Goal: Transaction & Acquisition: Purchase product/service

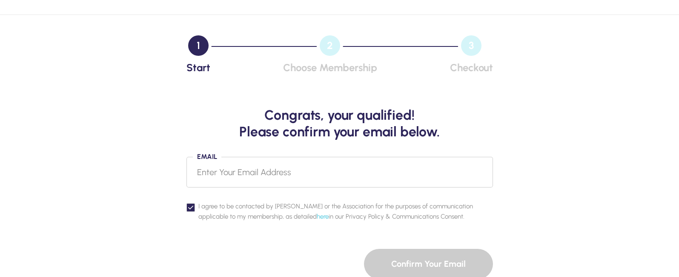
scroll to position [85, 0]
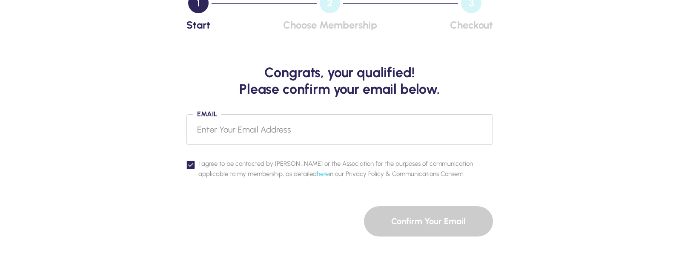
click at [255, 128] on input "Email" at bounding box center [339, 129] width 306 height 31
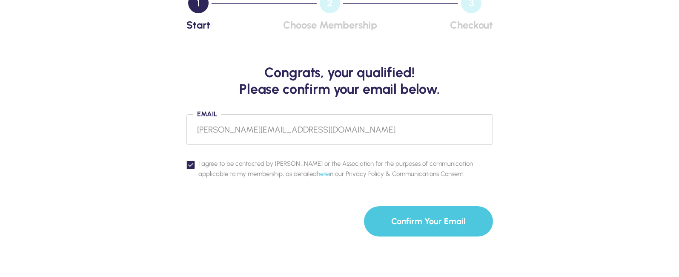
type input "[PERSON_NAME][EMAIL_ADDRESS][DOMAIN_NAME]"
click at [411, 222] on button "Confirm Your Email" at bounding box center [428, 221] width 129 height 30
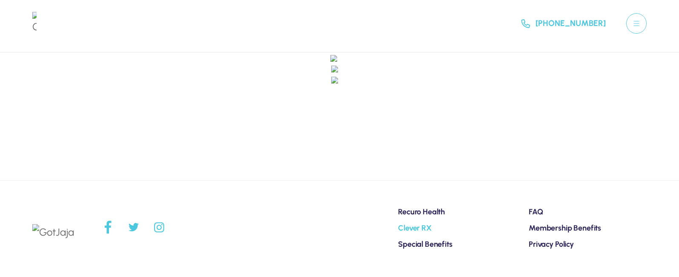
scroll to position [3, 0]
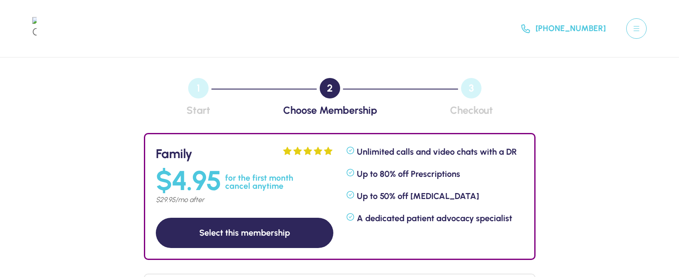
click at [254, 224] on button "Select this membership" at bounding box center [244, 232] width 177 height 30
select select "8"
select select "19"
select select "2007"
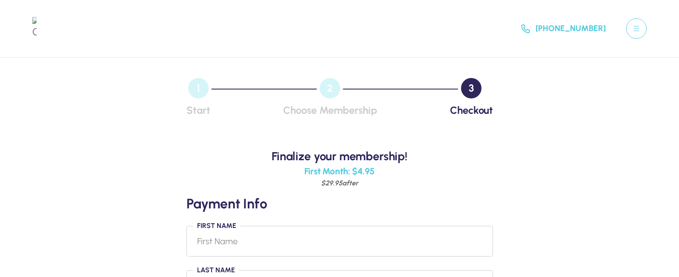
scroll to position [43, 0]
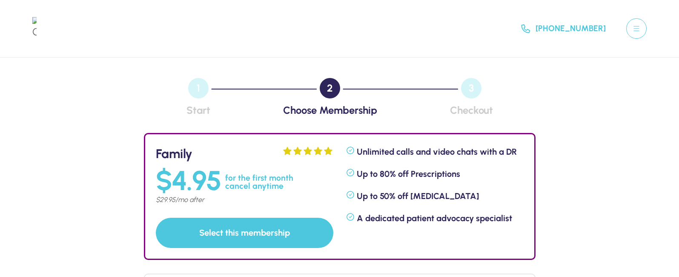
scroll to position [170, 0]
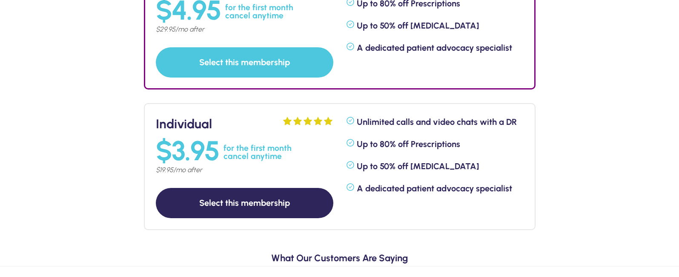
click at [214, 192] on button "Select this membership" at bounding box center [244, 203] width 177 height 30
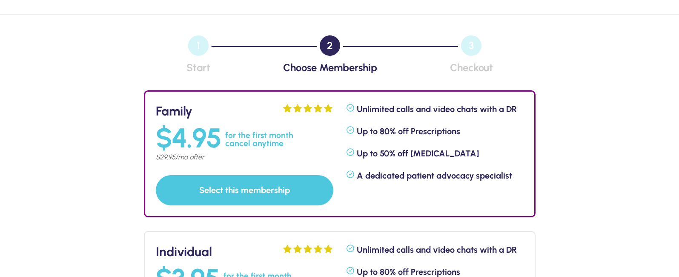
select select "8"
select select "19"
select select "2007"
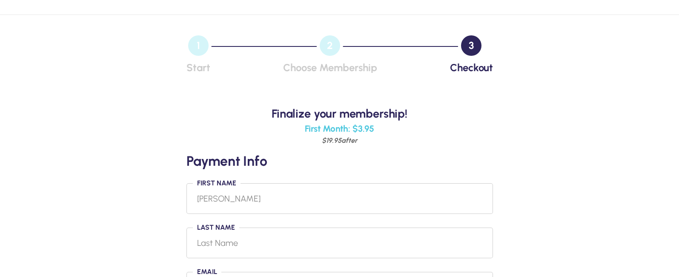
type input "[PERSON_NAME]"
type input "kothari"
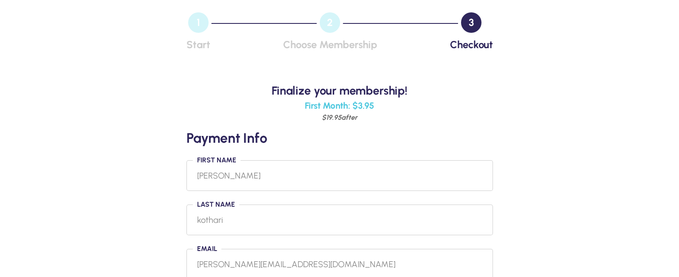
type input "[PERSON_NAME][EMAIL_ADDRESS][DOMAIN_NAME]"
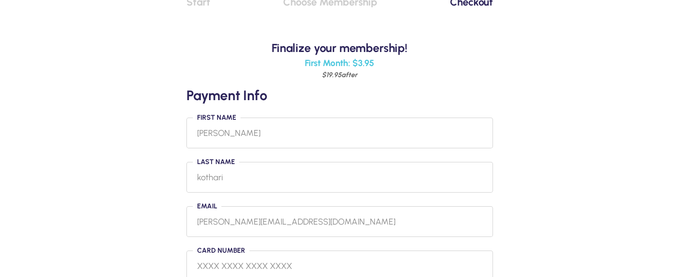
scroll to position [151, 0]
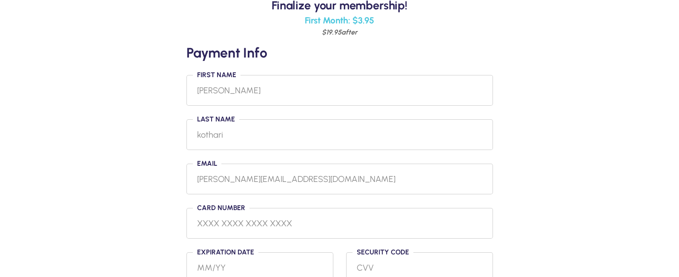
click at [286, 222] on input "tel" at bounding box center [339, 223] width 285 height 14
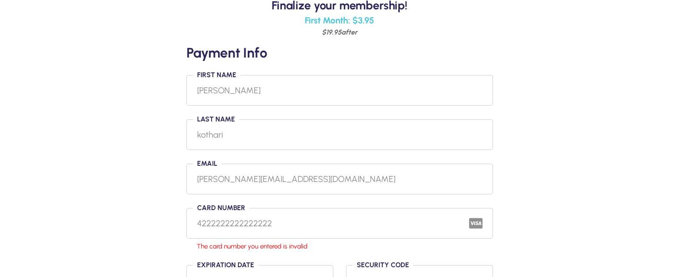
type input "4222222222222222"
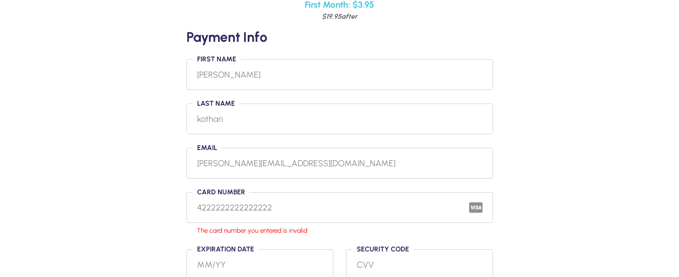
click at [290, 206] on input "4222222222222222" at bounding box center [339, 207] width 285 height 14
type input "4222222222222222"
type input "05/31"
type input "1111"
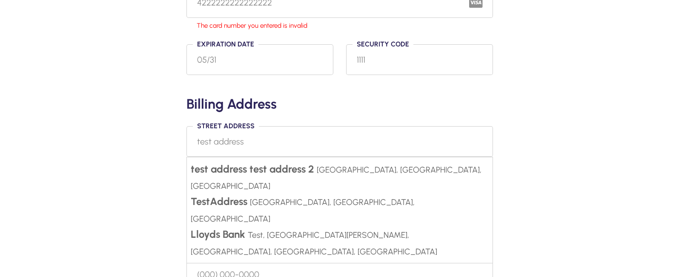
click at [264, 136] on input "test address" at bounding box center [339, 141] width 306 height 31
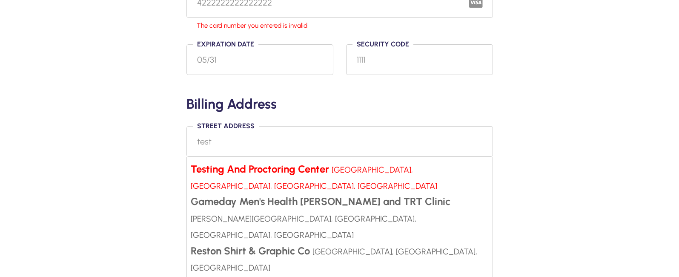
click at [421, 171] on small "[GEOGRAPHIC_DATA], [GEOGRAPHIC_DATA], [GEOGRAPHIC_DATA], [GEOGRAPHIC_DATA]" at bounding box center [314, 178] width 246 height 26
type input "Testing And Proctoring Center, [GEOGRAPHIC_DATA], [GEOGRAPHIC_DATA], [GEOGRAPHI…"
type input "20147"
type input "Ashburn"
select select "58"
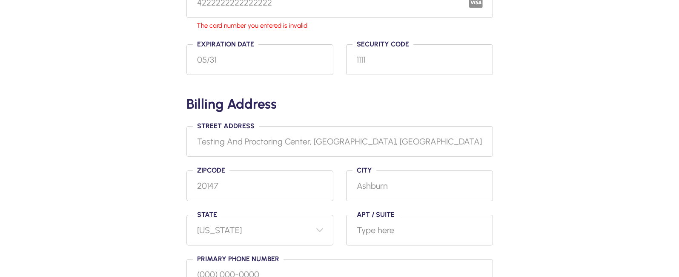
scroll to position [414, 0]
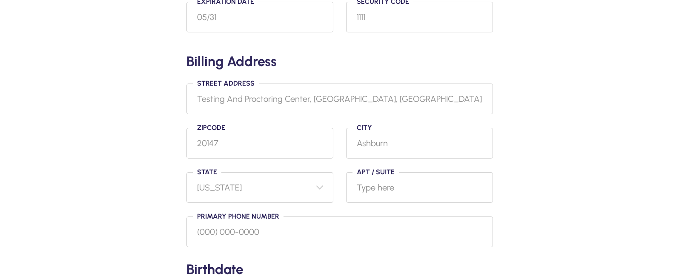
click at [286, 191] on select "Select [US_STATE] [US_STATE] [US_STATE] [US_STATE] [US_STATE] Armed Forces Amer…" at bounding box center [259, 187] width 147 height 31
drag, startPoint x: 259, startPoint y: 231, endPoint x: 258, endPoint y: 227, distance: 4.3
click at [258, 228] on input "Primary phone number" at bounding box center [339, 231] width 306 height 31
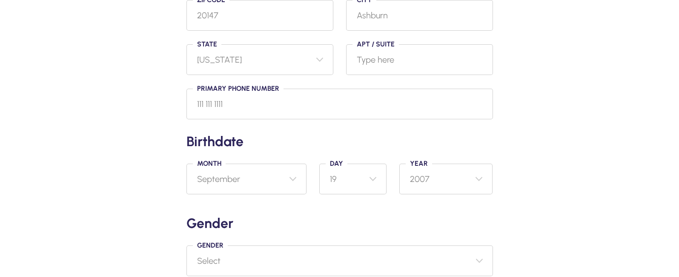
scroll to position [499, 0]
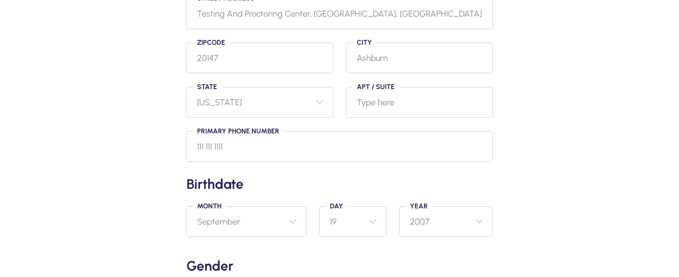
type input "111 111 1111"
click at [282, 209] on select "Select January February March April May June July August September October Nove…" at bounding box center [246, 221] width 120 height 31
click at [266, 216] on select "Select January February March April May June July August September October Nove…" at bounding box center [246, 221] width 120 height 31
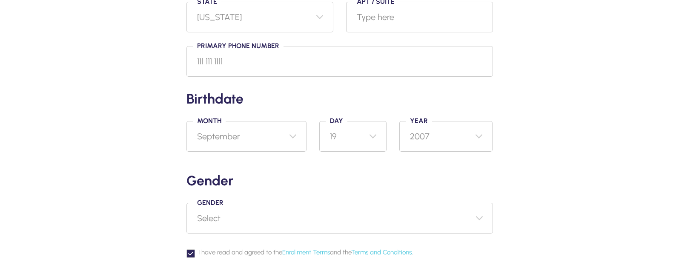
scroll to position [626, 0]
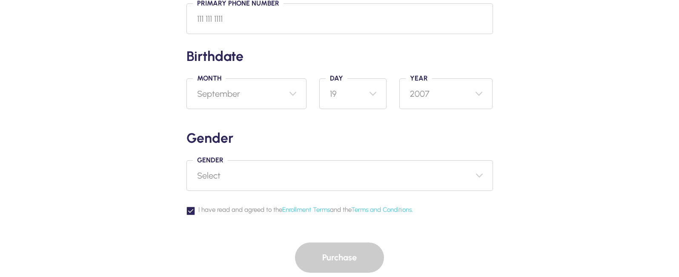
click at [266, 211] on span "I have read and agreed to the Enrollment Terms and the Terms and Conditions ." at bounding box center [345, 209] width 294 height 10
click at [186, 204] on input "I have read and agreed to the Enrollment Terms and the Terms and Conditions ." at bounding box center [186, 204] width 0 height 0
click at [242, 178] on select "Select [DEMOGRAPHIC_DATA] [DEMOGRAPHIC_DATA] Other Prefer not to say" at bounding box center [339, 175] width 306 height 31
select select "[DEMOGRAPHIC_DATA]"
click at [186, 160] on select "Select [DEMOGRAPHIC_DATA] [DEMOGRAPHIC_DATA] Other Prefer not to say" at bounding box center [339, 175] width 306 height 31
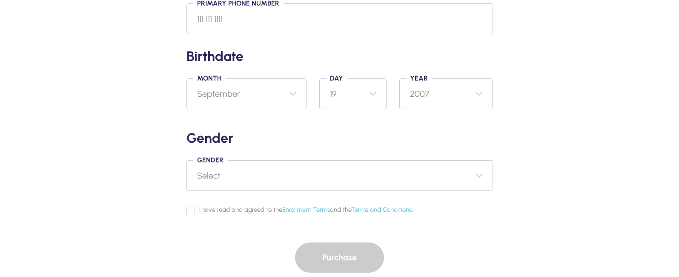
click at [191, 208] on icon at bounding box center [191, 211] width 6 height 6
click at [186, 204] on input "I have read and agreed to the Enrollment Terms and the Terms and Conditions ." at bounding box center [186, 204] width 0 height 0
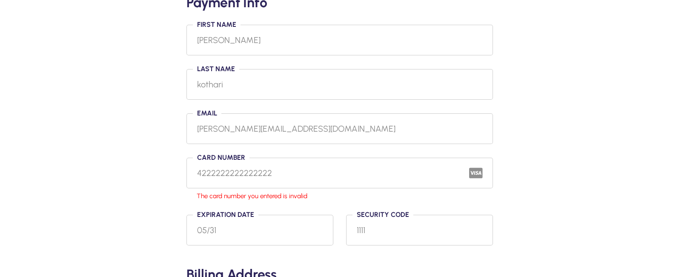
scroll to position [158, 0]
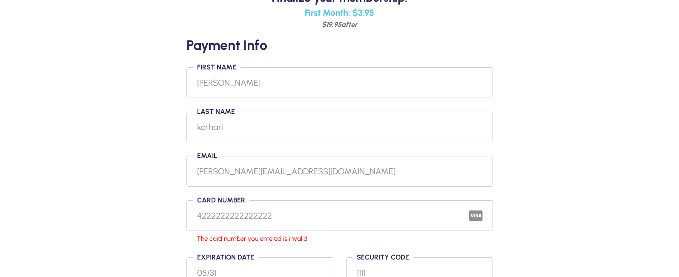
drag, startPoint x: 285, startPoint y: 203, endPoint x: 287, endPoint y: 209, distance: 5.7
click at [285, 204] on div "4222222222222222" at bounding box center [339, 215] width 306 height 31
click at [287, 209] on input "4222222222222222" at bounding box center [339, 216] width 285 height 14
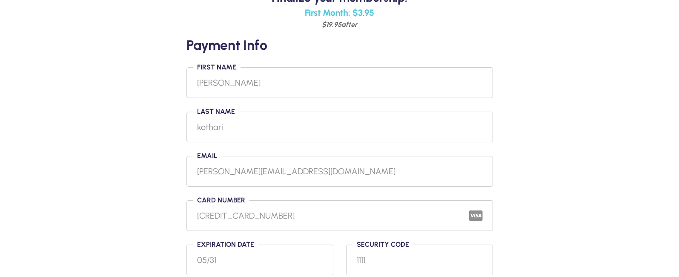
type input "[CREDIT_CARD_NUMBER]"
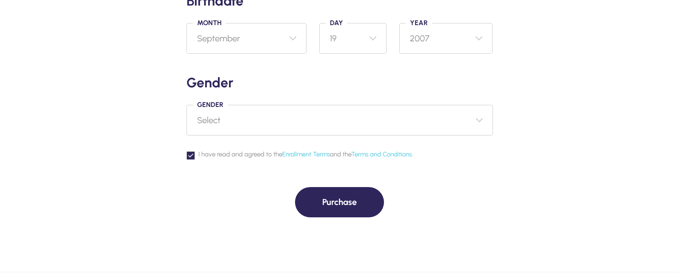
scroll to position [712, 0]
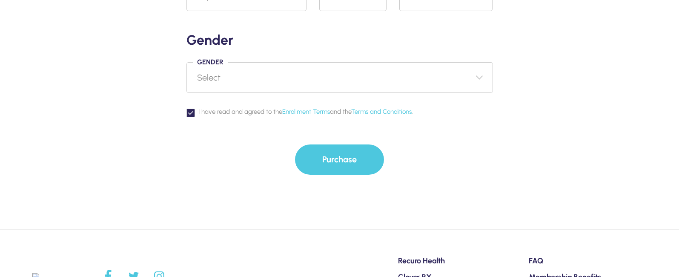
click at [341, 157] on button "Purchase" at bounding box center [339, 159] width 89 height 30
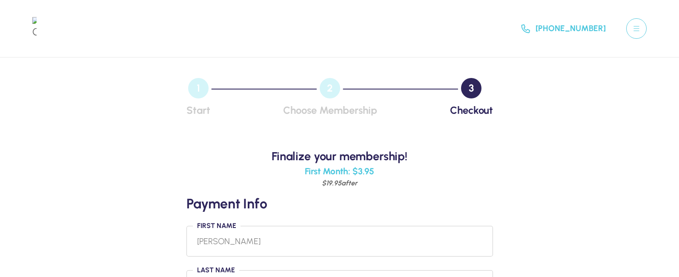
scroll to position [43, 0]
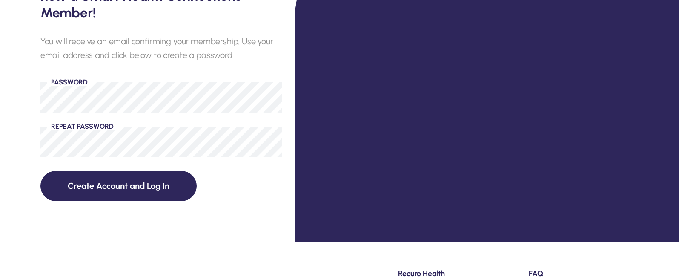
scroll to position [187, 0]
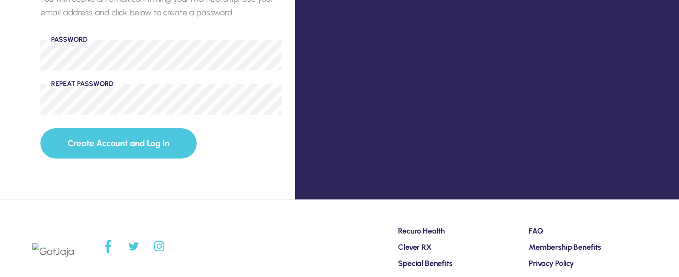
click at [114, 134] on button "Create Account and Log In" at bounding box center [118, 143] width 156 height 30
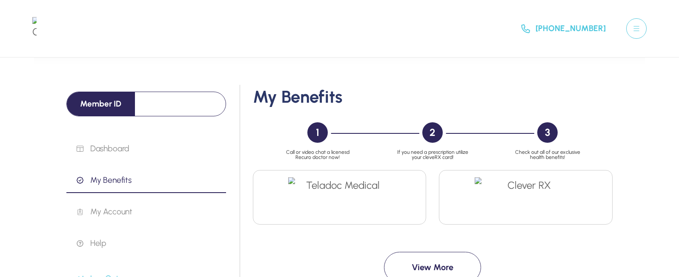
click at [108, 180] on p "My Benefits" at bounding box center [151, 180] width 149 height 10
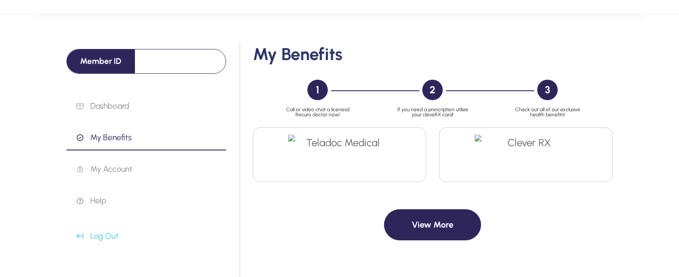
click at [426, 222] on button "View More" at bounding box center [432, 224] width 97 height 31
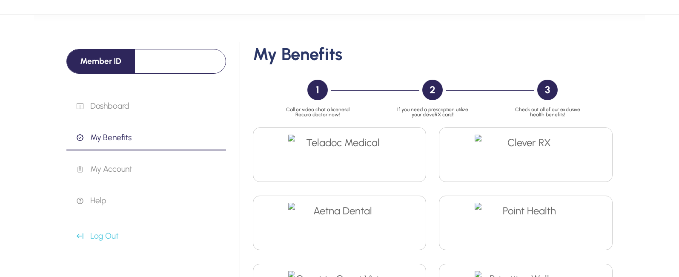
click at [432, 87] on div "2" at bounding box center [432, 90] width 20 height 20
click at [366, 155] on img at bounding box center [339, 157] width 102 height 47
click at [524, 155] on img at bounding box center [525, 157] width 102 height 47
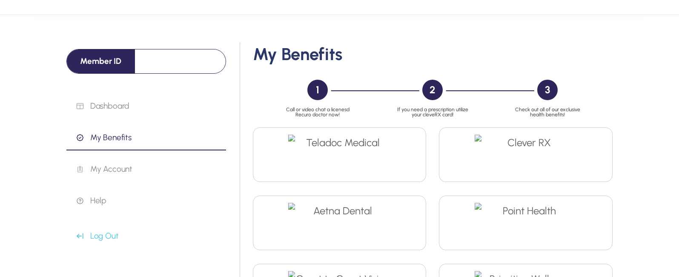
click at [553, 157] on img at bounding box center [525, 157] width 102 height 47
click at [560, 156] on img at bounding box center [525, 157] width 102 height 47
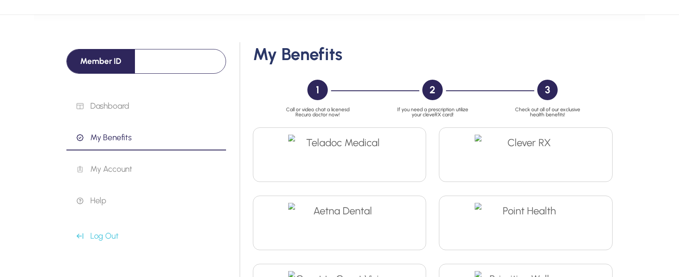
click at [517, 231] on img at bounding box center [525, 226] width 102 height 47
click at [511, 226] on img at bounding box center [525, 226] width 102 height 47
click at [367, 226] on img at bounding box center [339, 226] width 102 height 47
click at [100, 171] on p "My Account" at bounding box center [151, 169] width 149 height 10
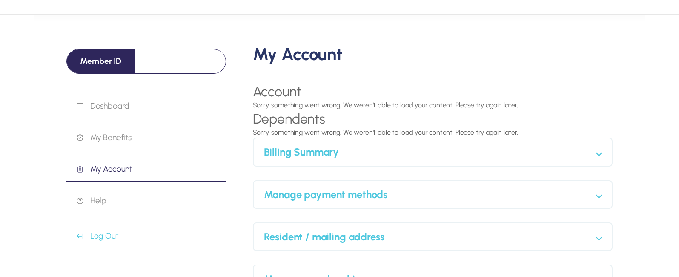
scroll to position [85, 0]
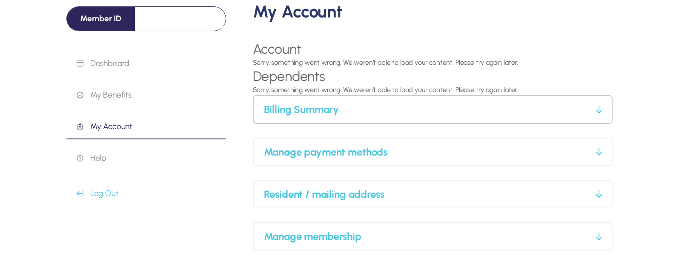
click at [305, 109] on h3 "Billing Summary" at bounding box center [428, 109] width 328 height 13
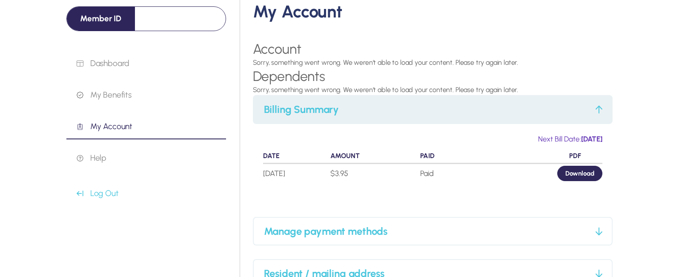
click at [582, 169] on link "Download" at bounding box center [579, 173] width 45 height 15
click at [331, 228] on h3 "Manage payment methods" at bounding box center [428, 230] width 328 height 13
click at [339, 224] on h3 "Manage payment methods" at bounding box center [428, 230] width 328 height 13
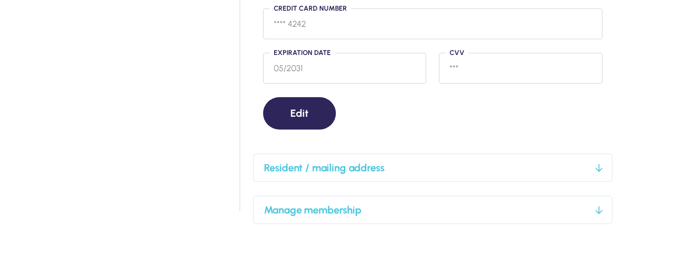
scroll to position [426, 0]
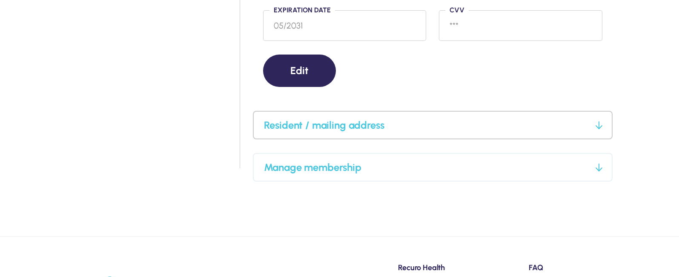
click at [320, 122] on h3 "Resident / mailing address" at bounding box center [428, 124] width 328 height 13
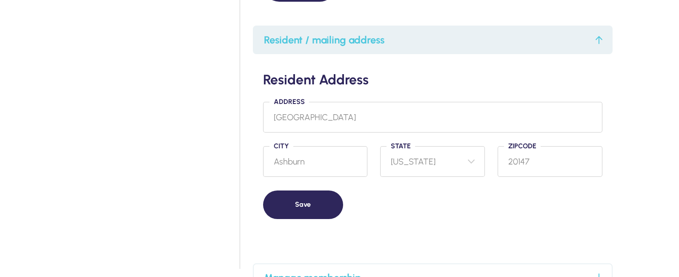
scroll to position [468, 0]
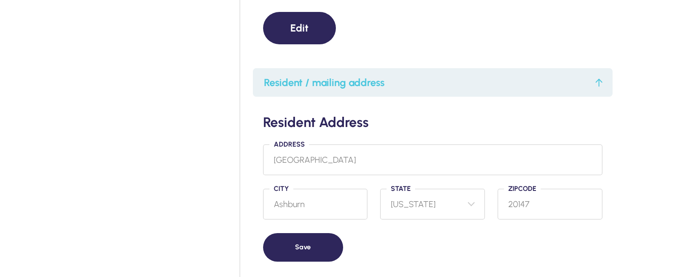
click at [331, 79] on h3 "Resident / mailing address" at bounding box center [428, 82] width 328 height 13
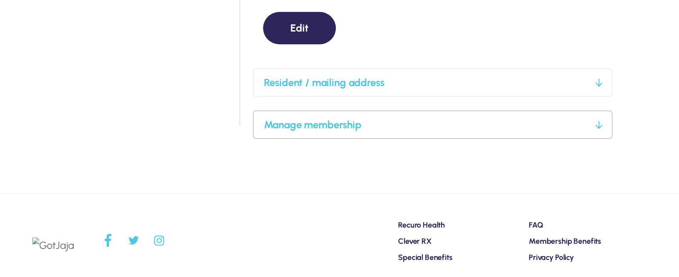
click at [338, 121] on h3 "Manage membership" at bounding box center [428, 124] width 328 height 13
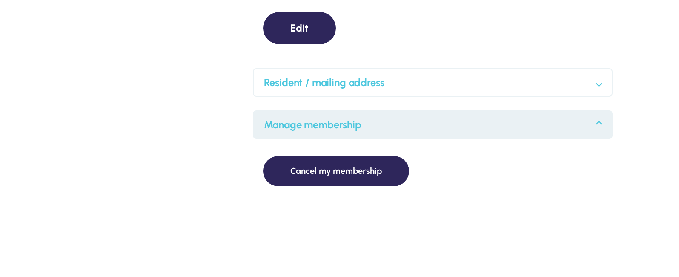
click at [334, 124] on h3 "Manage membership" at bounding box center [428, 124] width 328 height 13
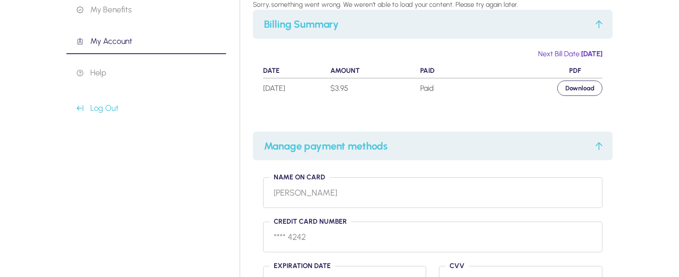
scroll to position [128, 0]
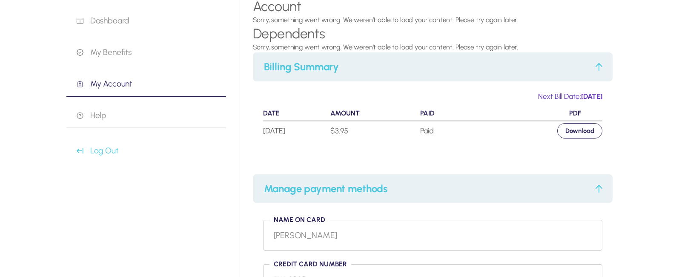
click at [96, 114] on p "Help" at bounding box center [151, 115] width 149 height 10
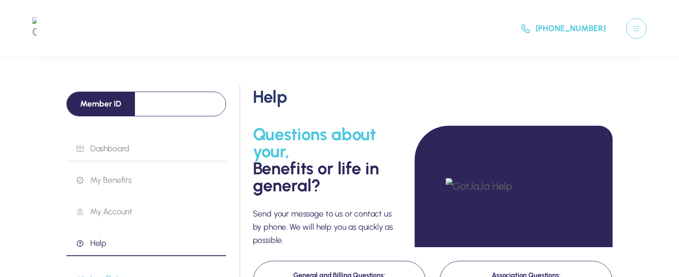
click at [109, 148] on p "Dashboard" at bounding box center [151, 148] width 149 height 10
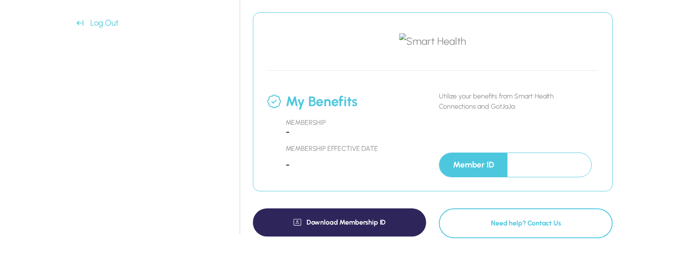
scroll to position [298, 0]
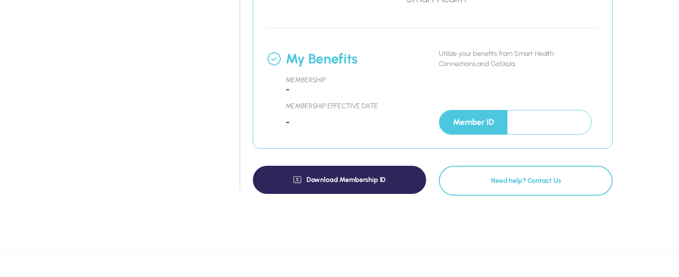
click at [494, 134] on p "Member ID" at bounding box center [473, 122] width 68 height 24
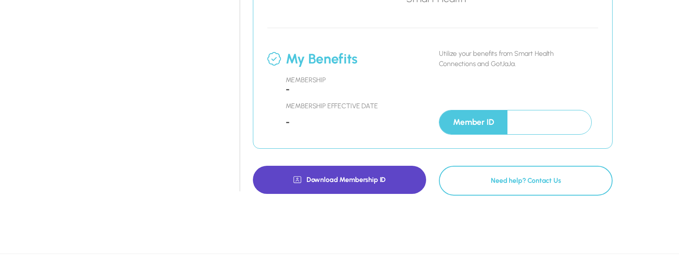
click at [346, 183] on p "Download Membership ID" at bounding box center [345, 180] width 79 height 8
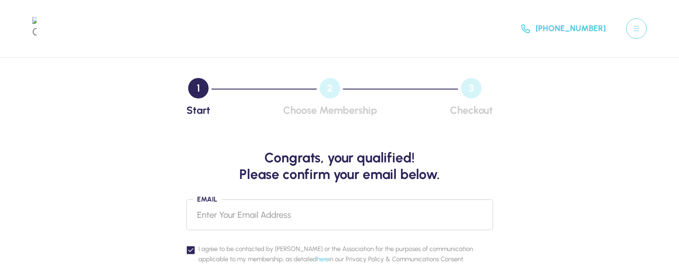
type input "[PERSON_NAME][EMAIL_ADDRESS][DOMAIN_NAME]"
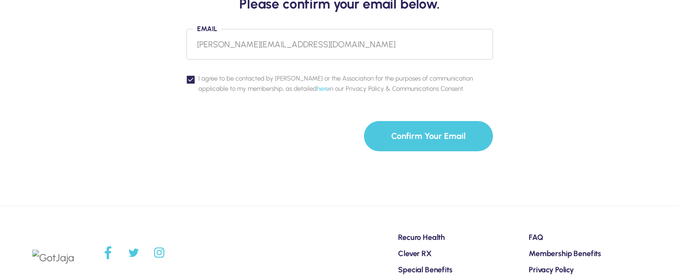
click at [441, 140] on button "Confirm Your Email" at bounding box center [428, 136] width 129 height 30
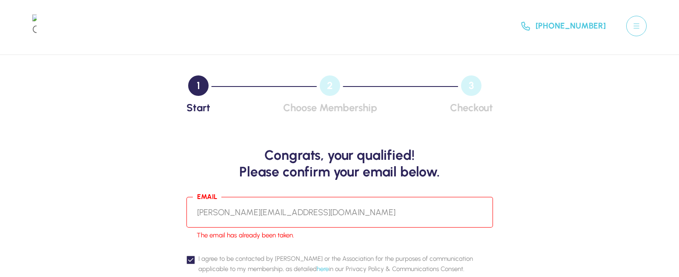
scroll to position [170, 0]
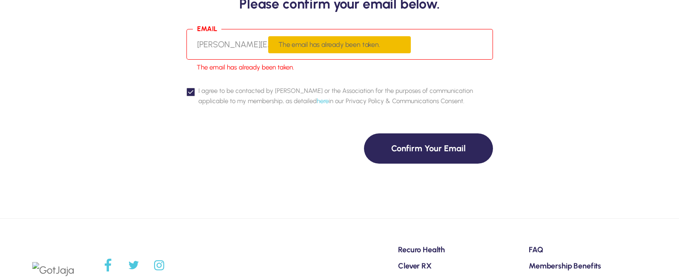
click at [397, 42] on img at bounding box center [397, 44] width 7 height 7
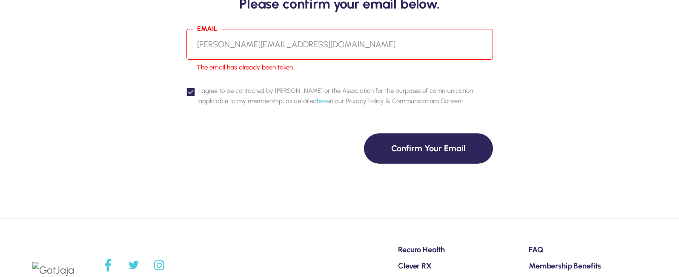
click at [211, 39] on input "[PERSON_NAME][EMAIL_ADDRESS][DOMAIN_NAME]" at bounding box center [339, 44] width 306 height 31
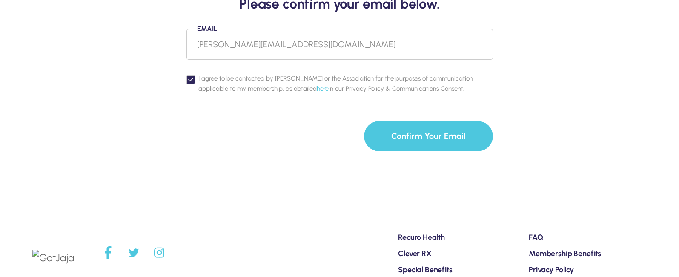
type input "vinit+family@bimsym.com"
click at [442, 139] on button "Confirm Your Email" at bounding box center [428, 136] width 129 height 30
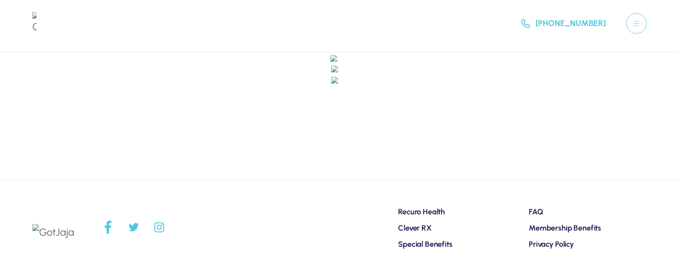
scroll to position [3, 0]
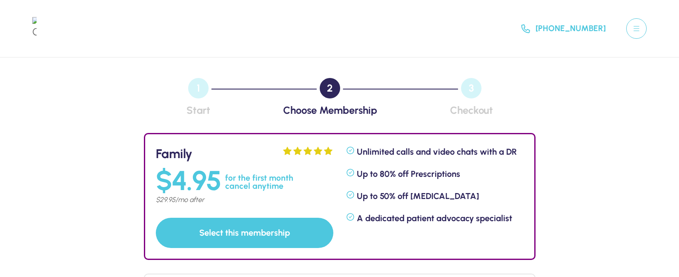
scroll to position [85, 0]
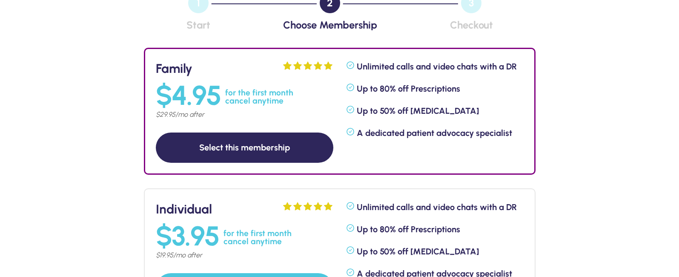
click at [251, 143] on button "Select this membership" at bounding box center [244, 147] width 177 height 30
select select "8"
select select "19"
select select "2007"
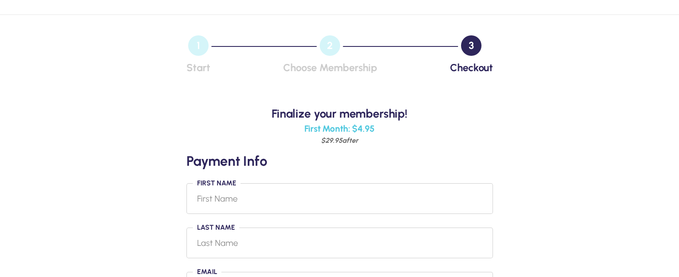
scroll to position [85, 0]
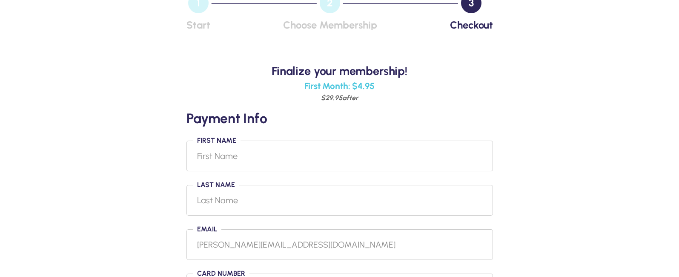
click at [243, 153] on input "First Name" at bounding box center [339, 155] width 306 height 31
click at [274, 151] on input "First Name" at bounding box center [339, 155] width 306 height 31
type input "F"
type input "FFirstNmae"
type input "Flast Nmae"
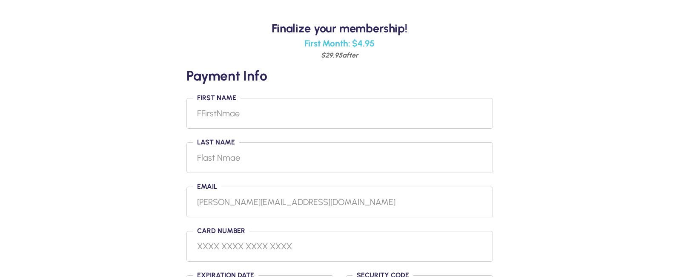
scroll to position [170, 0]
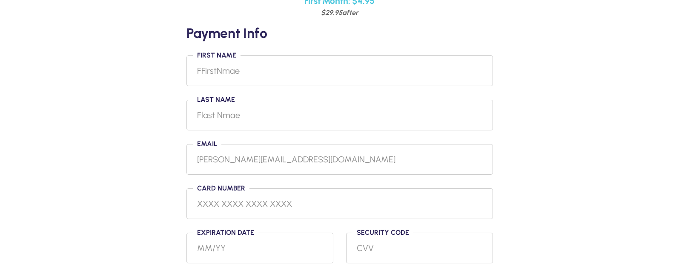
click at [271, 197] on input "tel" at bounding box center [339, 204] width 285 height 14
type input "[CREDIT_CARD_NUMBER]"
type input "05"
type input "222"
type input "02/32"
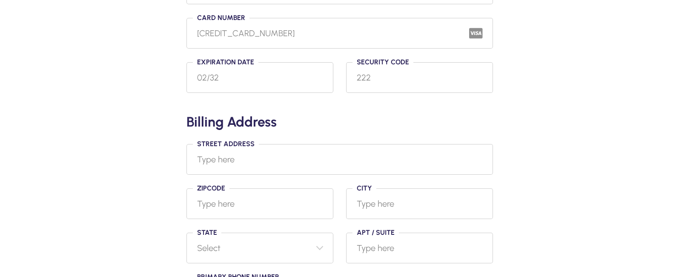
scroll to position [383, 0]
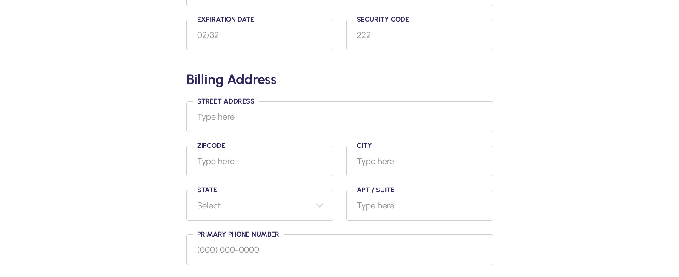
click at [250, 113] on input "Street Address" at bounding box center [339, 116] width 306 height 31
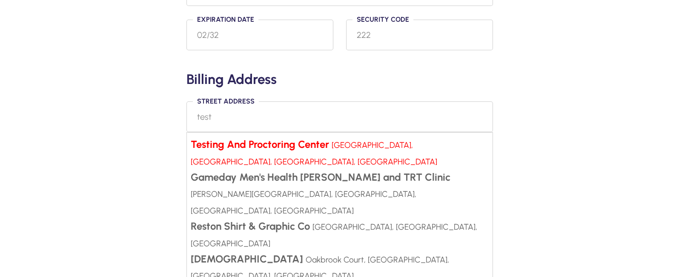
click at [212, 143] on strong "Testing And Proctoring Center" at bounding box center [260, 144] width 138 height 12
type input "Testing And Proctoring Center, [GEOGRAPHIC_DATA], [GEOGRAPHIC_DATA], [GEOGRAPHI…"
type input "20147"
type input "Ashburn"
select select "58"
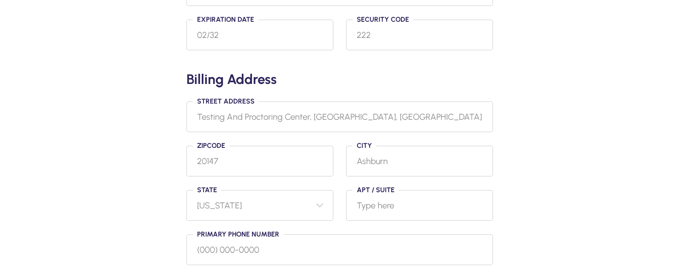
click at [218, 244] on input "Primary phone number" at bounding box center [339, 249] width 306 height 31
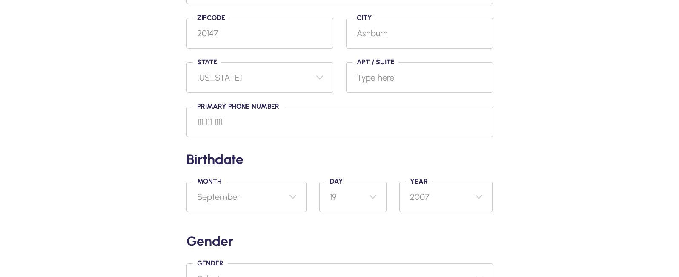
scroll to position [553, 0]
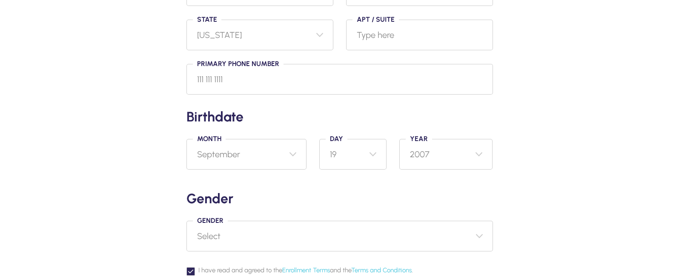
type input "111 111 1111"
click at [242, 162] on select "Select January February March April May June July August September October Nove…" at bounding box center [246, 154] width 120 height 31
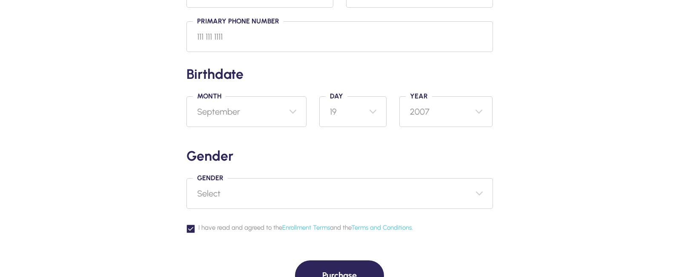
click at [229, 198] on select "Select [DEMOGRAPHIC_DATA] [DEMOGRAPHIC_DATA] Other Prefer not to say" at bounding box center [339, 193] width 306 height 31
select select "[DEMOGRAPHIC_DATA]"
click at [186, 178] on select "Select [DEMOGRAPHIC_DATA] [DEMOGRAPHIC_DATA] Other Prefer not to say" at bounding box center [339, 193] width 306 height 31
click at [344, 268] on button "Purchase" at bounding box center [339, 275] width 89 height 30
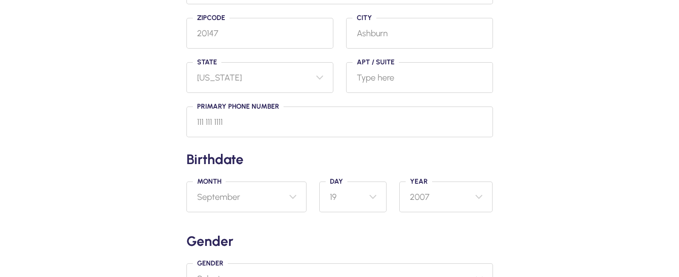
scroll to position [468, 0]
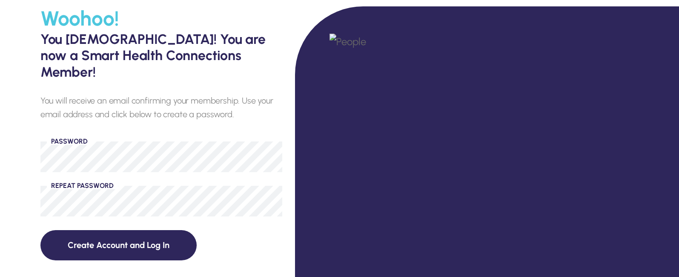
scroll to position [128, 0]
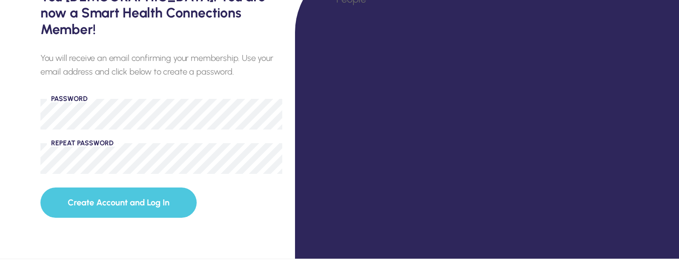
click at [151, 192] on button "Create Account and Log In" at bounding box center [118, 202] width 156 height 30
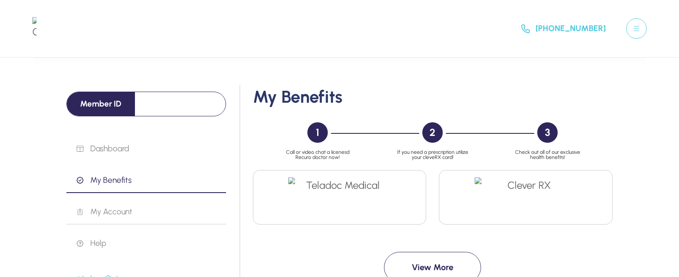
click at [108, 211] on p "My Account" at bounding box center [151, 211] width 149 height 10
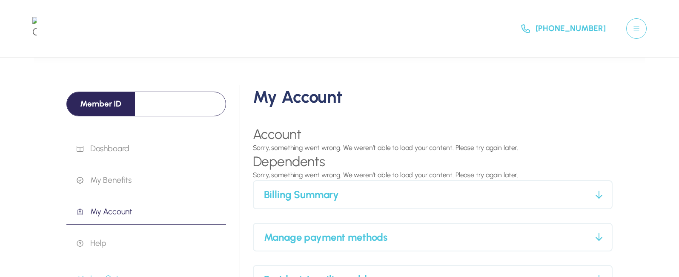
click at [288, 146] on p "Sorry, something went wrong. We weren’t able to load your content. Please try a…" at bounding box center [433, 148] width 360 height 10
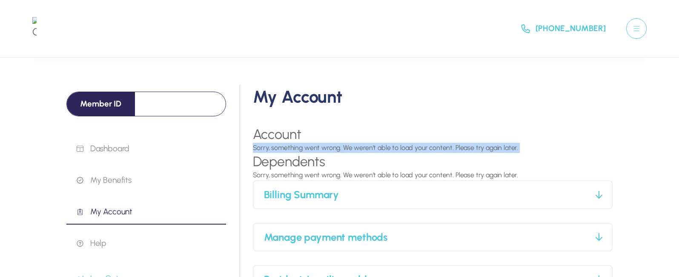
click at [288, 146] on p "Sorry, something went wrong. We weren’t able to load your content. Please try a…" at bounding box center [433, 148] width 360 height 10
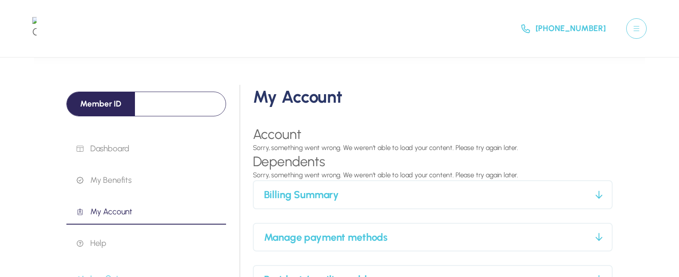
click at [297, 170] on p "Sorry, something went wrong. We weren’t able to load your content. Please try a…" at bounding box center [433, 175] width 360 height 10
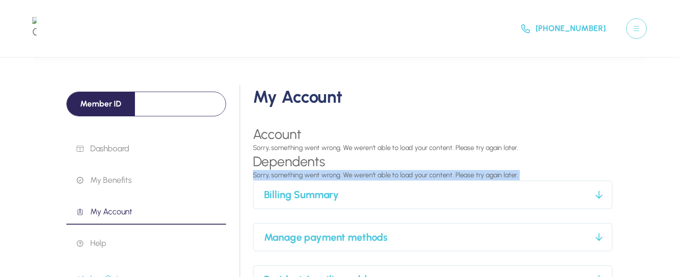
click at [297, 170] on p "Sorry, something went wrong. We weren’t able to load your content. Please try a…" at bounding box center [433, 175] width 360 height 10
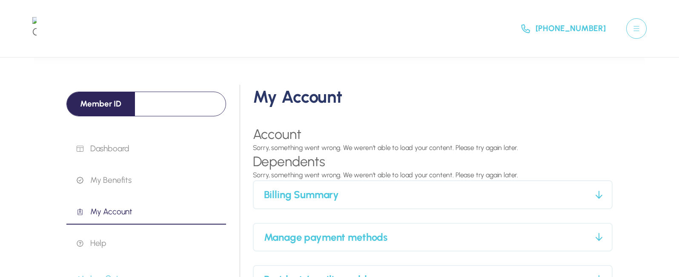
click at [403, 144] on p "Sorry, something went wrong. We weren’t able to load your content. Please try a…" at bounding box center [433, 148] width 360 height 10
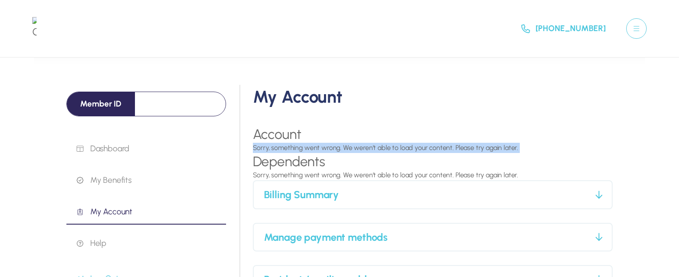
click at [403, 144] on p "Sorry, something went wrong. We weren’t able to load your content. Please try a…" at bounding box center [433, 148] width 360 height 10
click at [469, 40] on div "[PHONE_NUMBER]" at bounding box center [339, 28] width 679 height 57
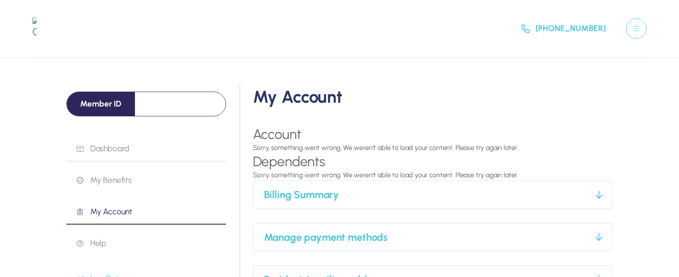
click at [115, 145] on p "Dashboard" at bounding box center [151, 148] width 149 height 10
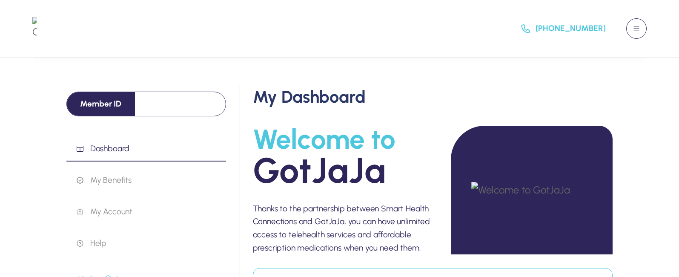
click at [640, 23] on button at bounding box center [636, 28] width 20 height 20
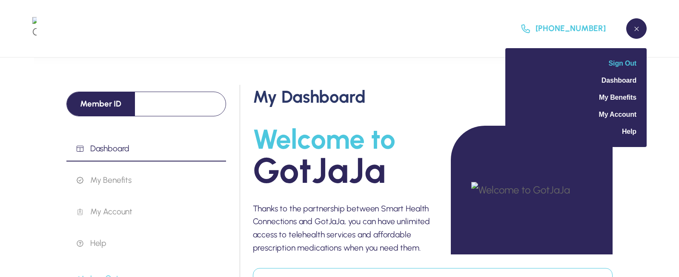
click at [628, 64] on span "Sign Out" at bounding box center [623, 63] width 28 height 7
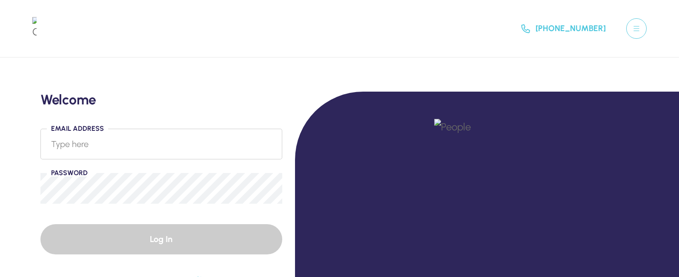
click at [37, 20] on img at bounding box center [34, 28] width 4 height 23
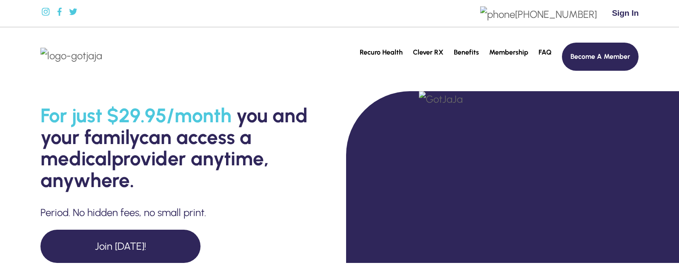
scroll to position [43, 0]
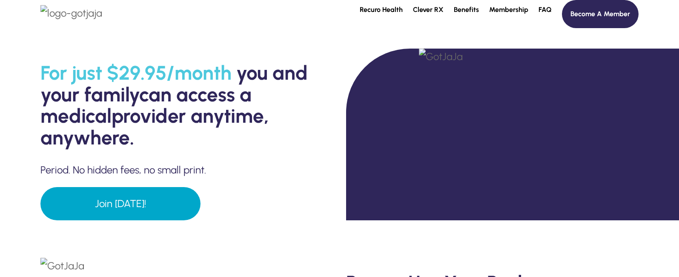
click at [115, 208] on link "Join Today!" at bounding box center [120, 203] width 160 height 33
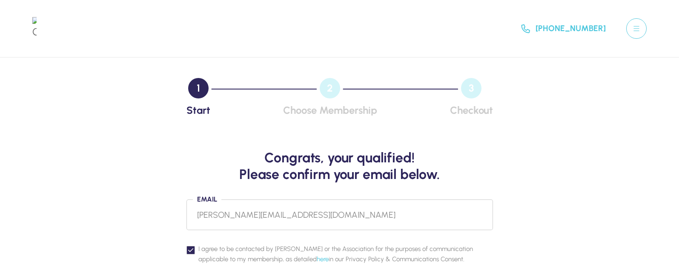
click at [252, 217] on input "vinit+family@bimsym.com" at bounding box center [339, 214] width 306 height 31
type input "bhavesh@bimsym.com"
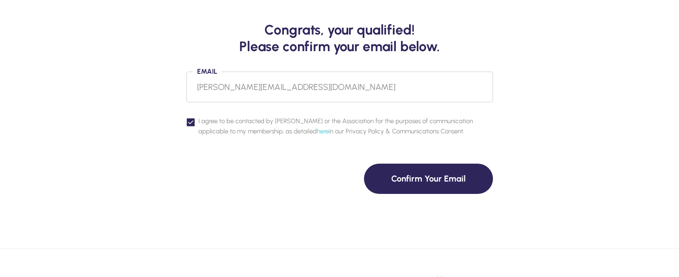
scroll to position [170, 0]
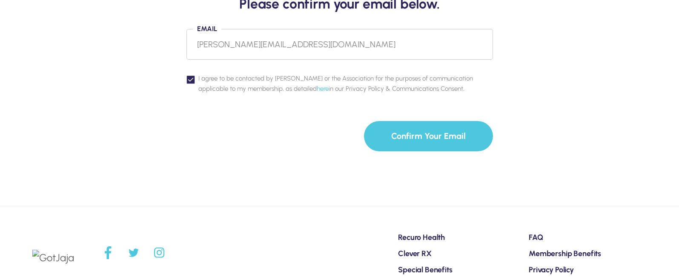
click at [443, 134] on button "Confirm Your Email" at bounding box center [428, 136] width 129 height 30
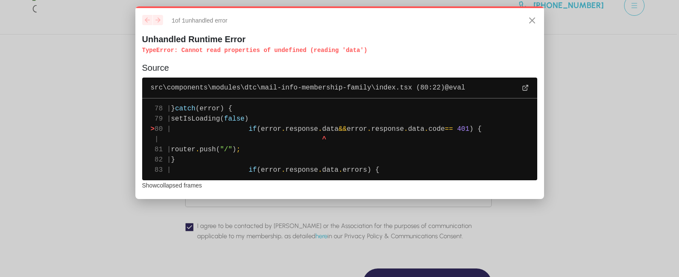
scroll to position [0, 0]
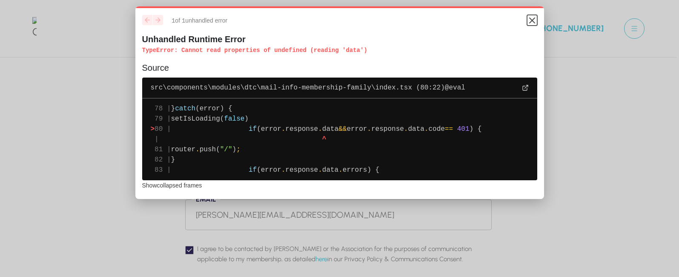
click at [531, 20] on icon "Close" at bounding box center [531, 20] width 5 height 5
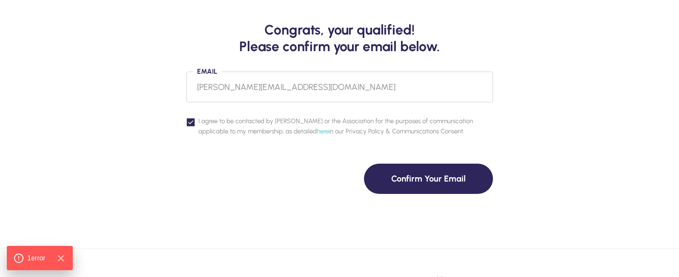
scroll to position [170, 0]
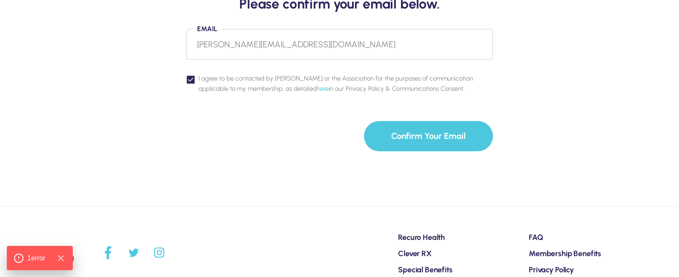
click at [410, 124] on button "Confirm Your Email" at bounding box center [428, 136] width 129 height 30
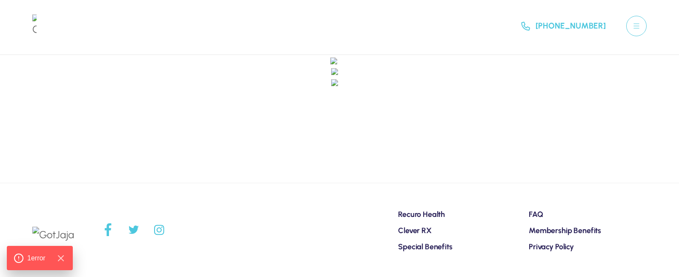
scroll to position [126, 0]
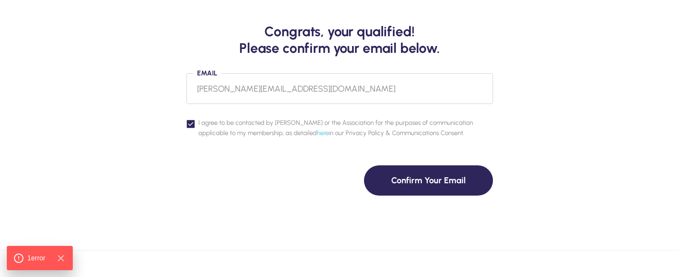
click at [227, 85] on input "bhavesh@bimsym.com" at bounding box center [339, 88] width 306 height 31
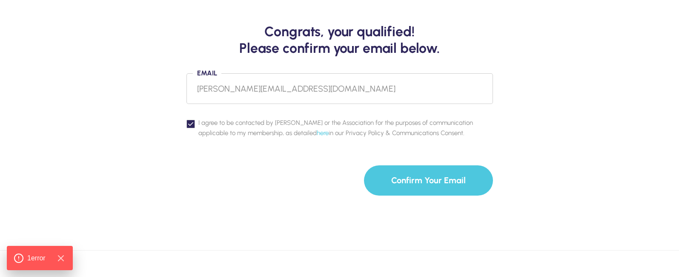
type input "bhavesh+singlemember@bimsym.com"
click at [450, 180] on button "Confirm Your Email" at bounding box center [428, 180] width 129 height 30
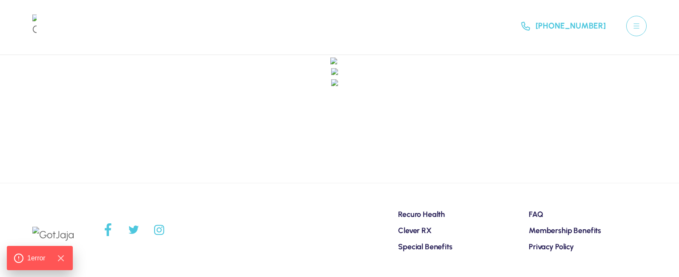
scroll to position [82, 0]
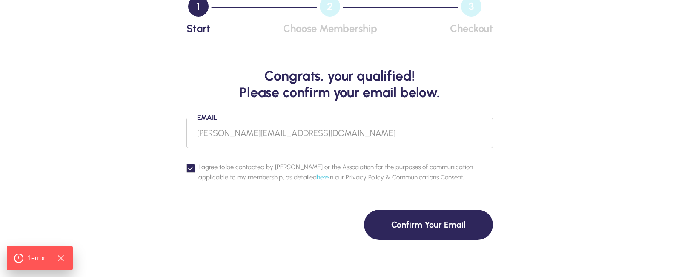
click at [580, 153] on div "Congrats, your qualified! Please confirm your email below. Email bhavesh+single…" at bounding box center [339, 139] width 611 height 199
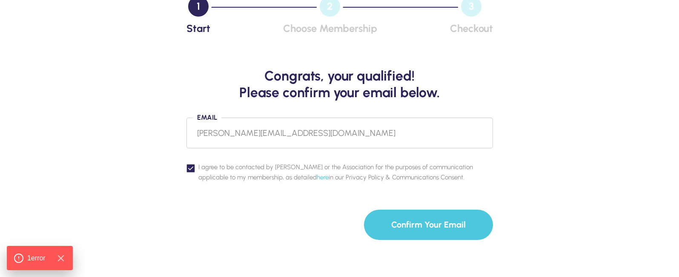
click at [446, 221] on button "Confirm Your Email" at bounding box center [428, 224] width 129 height 30
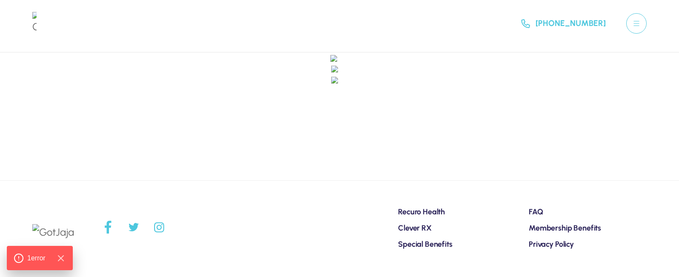
scroll to position [3, 0]
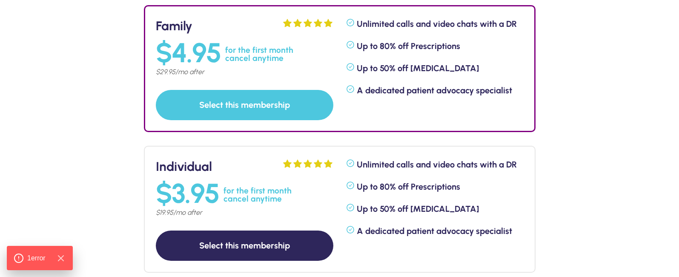
scroll to position [170, 0]
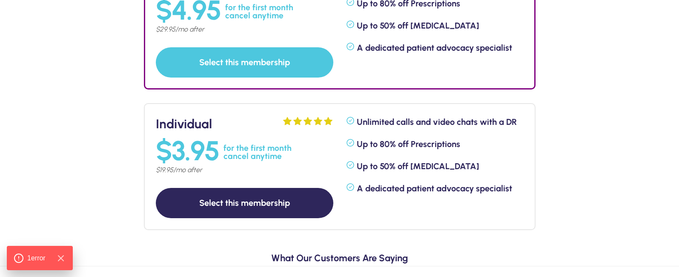
click at [249, 199] on button "Select this membership" at bounding box center [244, 203] width 177 height 30
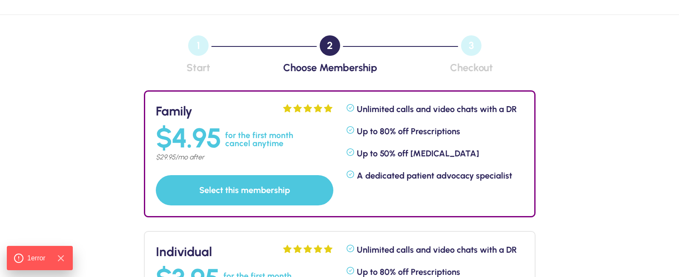
select select "8"
select select "19"
select select "2007"
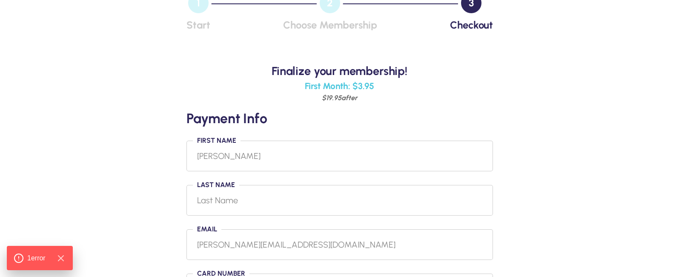
scroll to position [128, 0]
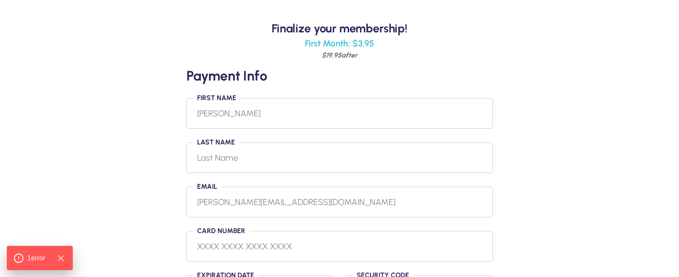
type input "Bhavesh"
click at [277, 161] on input "Last Name" at bounding box center [339, 157] width 306 height 31
type input "patel"
click at [203, 246] on input "tel" at bounding box center [339, 246] width 285 height 14
type input "[CREDIT_CARD_NUMBER]"
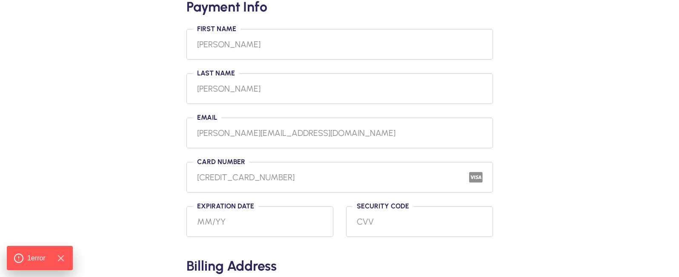
scroll to position [239, 0]
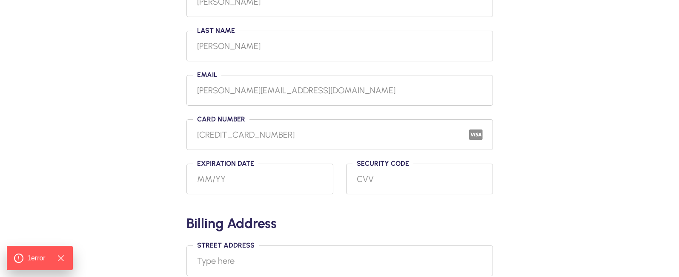
type input "0"
type input "08/31"
click at [389, 178] on input "Security code" at bounding box center [419, 178] width 147 height 31
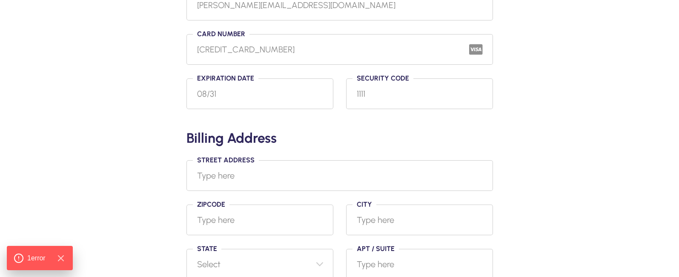
scroll to position [367, 0]
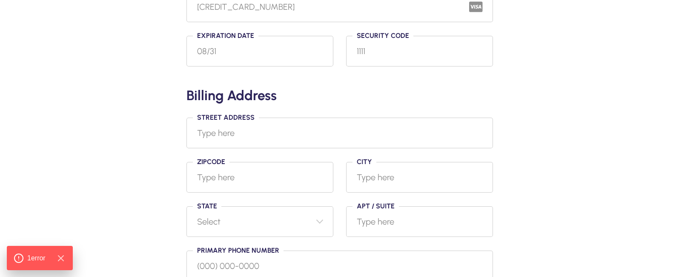
type input "1111"
click at [243, 134] on input "Street Address" at bounding box center [339, 132] width 306 height 31
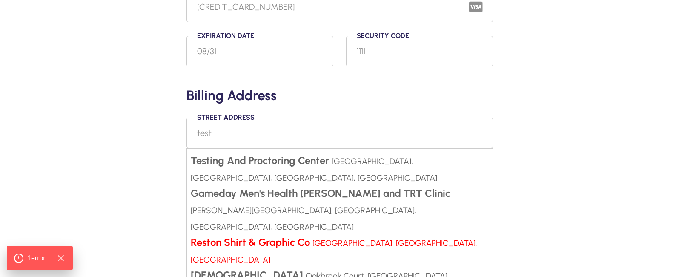
click at [400, 238] on small "[GEOGRAPHIC_DATA], [GEOGRAPHIC_DATA], [GEOGRAPHIC_DATA]" at bounding box center [334, 251] width 286 height 26
type input "Reston Shirt & Graphic Co, Indian Creek Drive, Dulles, VA, USA"
type input "20166"
type input "Dulles"
select select "58"
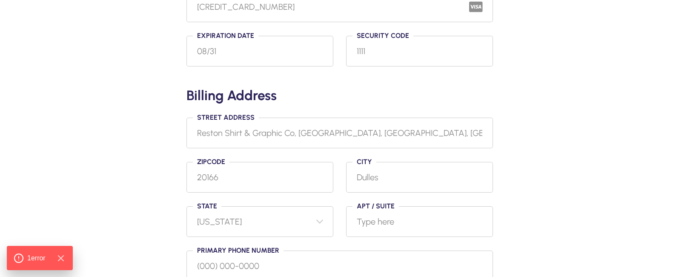
scroll to position [409, 0]
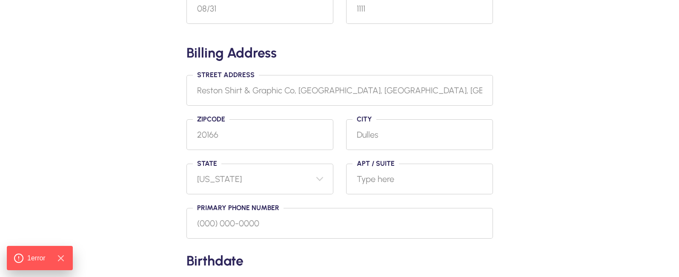
click at [216, 218] on input "Primary phone number" at bounding box center [339, 223] width 306 height 31
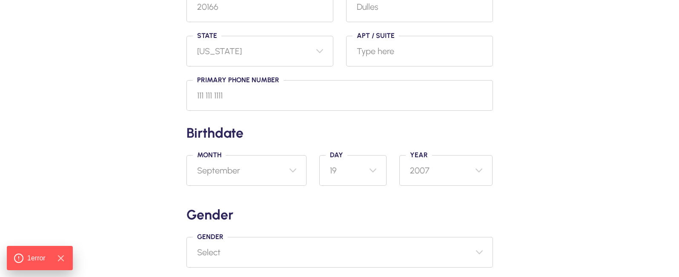
scroll to position [580, 0]
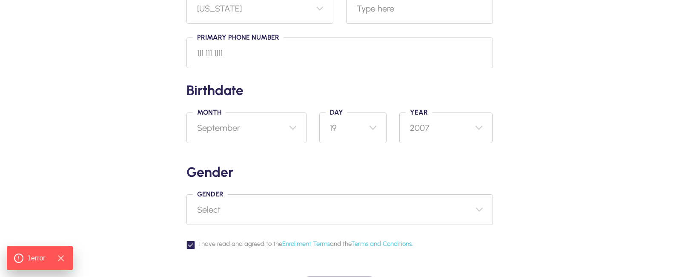
type input "111 111 1111"
click at [244, 210] on select "Select [DEMOGRAPHIC_DATA] [DEMOGRAPHIC_DATA] Other Prefer not to say" at bounding box center [339, 209] width 306 height 31
select select "[DEMOGRAPHIC_DATA]"
click at [186, 194] on select "Select [DEMOGRAPHIC_DATA] [DEMOGRAPHIC_DATA] Other Prefer not to say" at bounding box center [339, 209] width 306 height 31
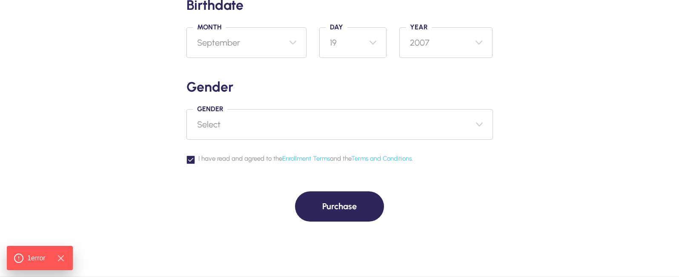
scroll to position [707, 0]
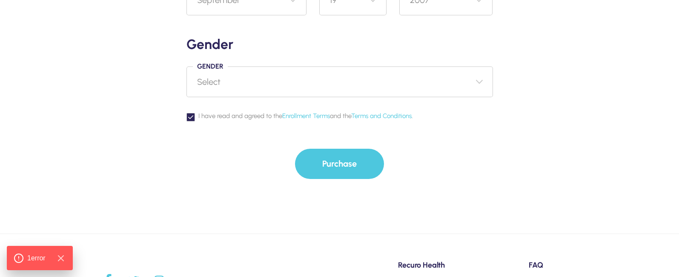
click at [334, 159] on button "Purchase" at bounding box center [339, 164] width 89 height 30
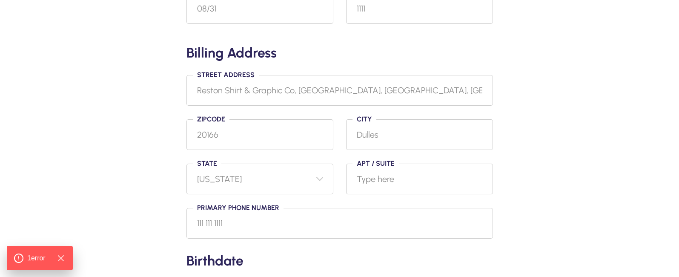
scroll to position [324, 0]
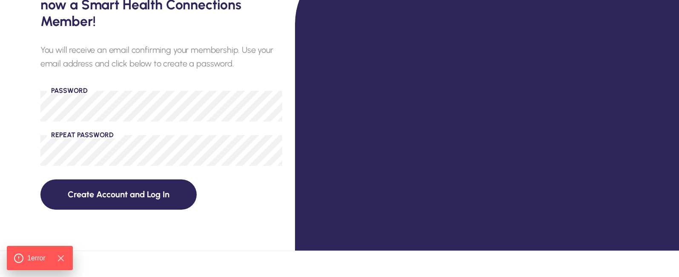
scroll to position [200, 0]
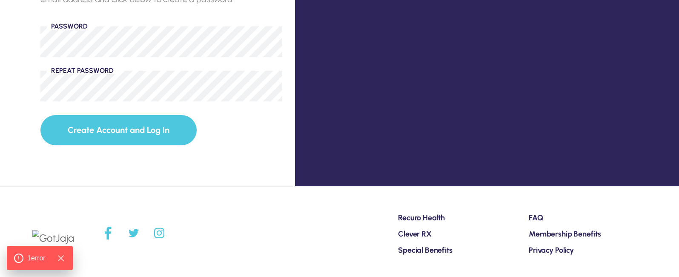
click at [126, 117] on button "Create Account and Log In" at bounding box center [118, 130] width 156 height 30
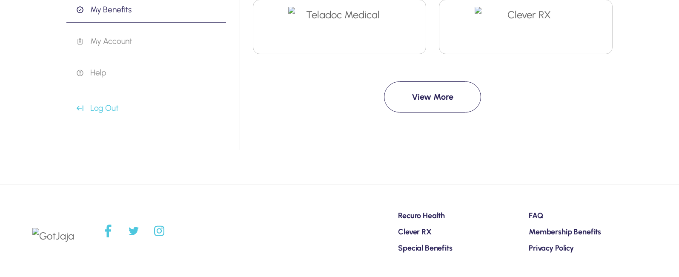
scroll to position [43, 0]
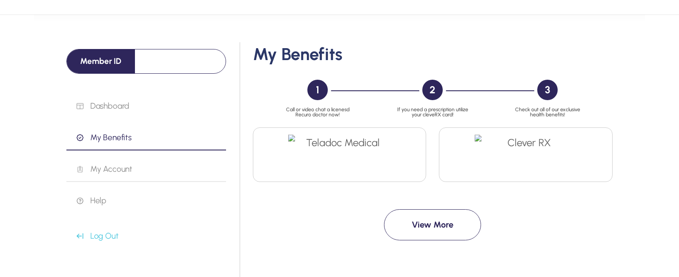
click at [98, 167] on p "My Account" at bounding box center [151, 169] width 149 height 10
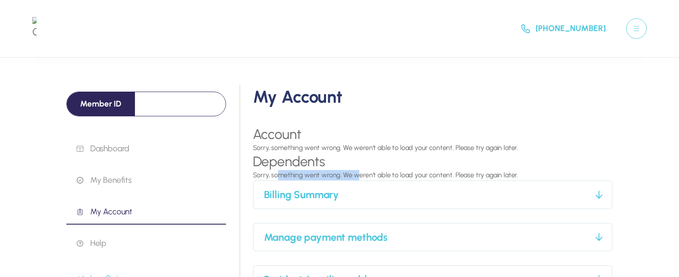
drag, startPoint x: 280, startPoint y: 169, endPoint x: 360, endPoint y: 167, distance: 80.0
click at [360, 170] on p "Sorry, something went wrong. We weren’t able to load your content. Please try a…" at bounding box center [433, 175] width 360 height 10
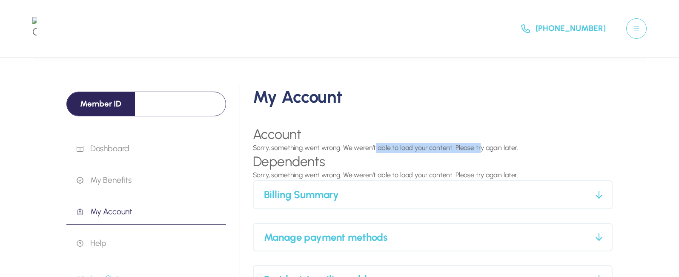
drag, startPoint x: 376, startPoint y: 146, endPoint x: 488, endPoint y: 139, distance: 112.2
click at [481, 143] on p "Sorry, something went wrong. We weren’t able to load your content. Please try a…" at bounding box center [433, 148] width 360 height 10
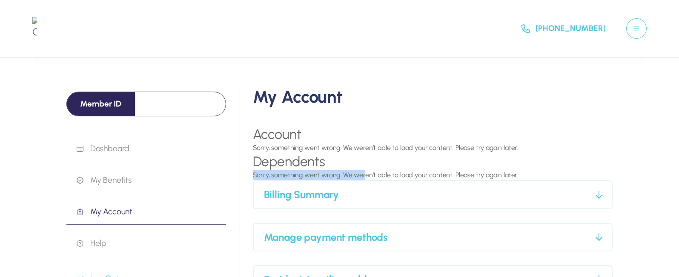
drag, startPoint x: 463, startPoint y: 167, endPoint x: 343, endPoint y: 165, distance: 120.0
click at [353, 167] on h3 "Dependents" at bounding box center [433, 161] width 360 height 17
click at [600, 192] on icon at bounding box center [598, 194] width 9 height 9
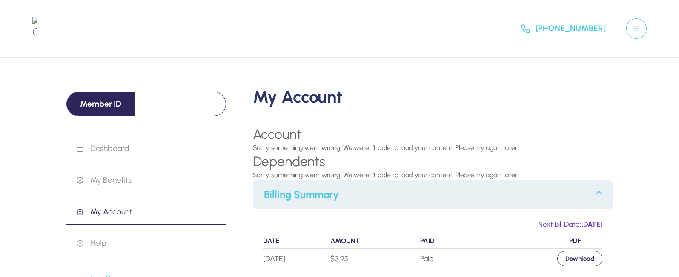
scroll to position [85, 0]
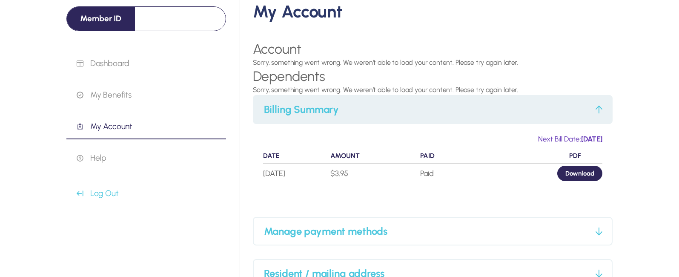
click at [567, 171] on link "Download" at bounding box center [579, 173] width 45 height 15
